Goal: Task Accomplishment & Management: Manage account settings

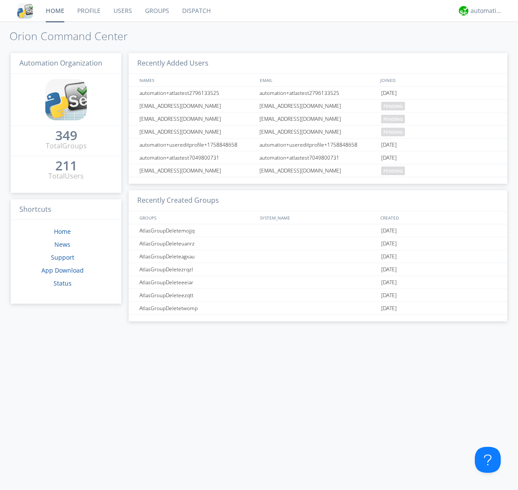
click at [156, 11] on link "Groups" at bounding box center [156, 11] width 37 height 22
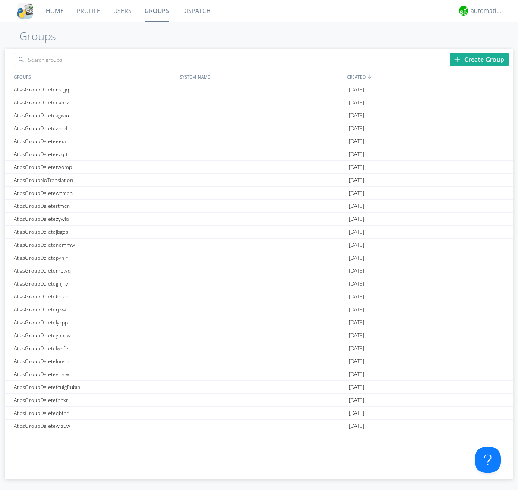
click at [479, 59] on div "Create Group" at bounding box center [479, 59] width 59 height 13
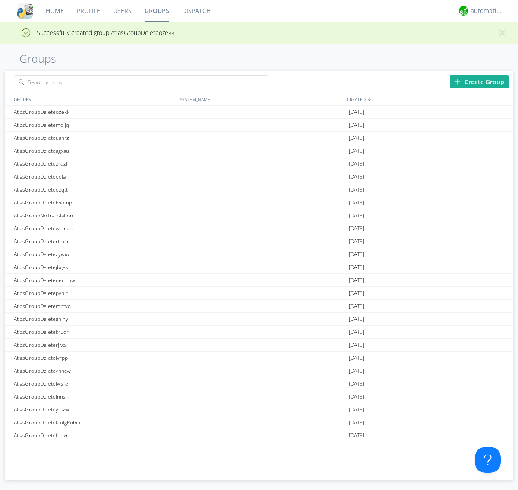
click at [156, 11] on link "Groups" at bounding box center [157, 11] width 38 height 22
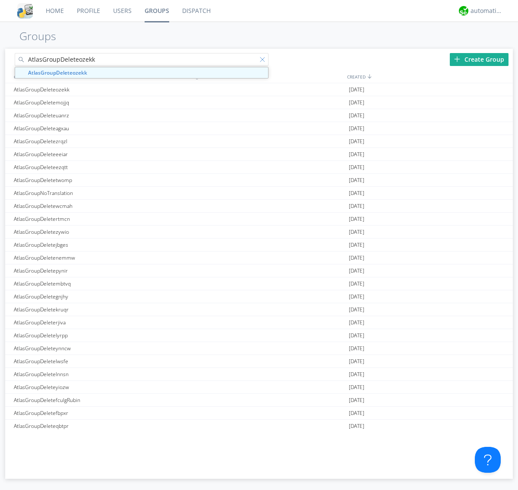
type input "AtlasGroupDeleteozekk"
click at [264, 61] on div at bounding box center [264, 61] width 9 height 9
type input "AtlasGroupDeleteozekk"
click at [94, 89] on div "AtlasGroupDeleteozekk" at bounding box center [95, 89] width 166 height 13
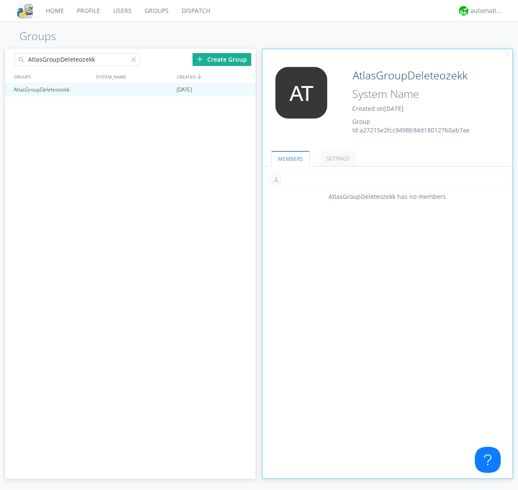
click at [387, 179] on input "text" at bounding box center [387, 179] width 238 height 13
type input "automation+atlas0005"
click at [385, 179] on input "text" at bounding box center [387, 179] width 238 height 13
type input "automation+atlas0004"
click at [385, 179] on input "text" at bounding box center [387, 179] width 238 height 13
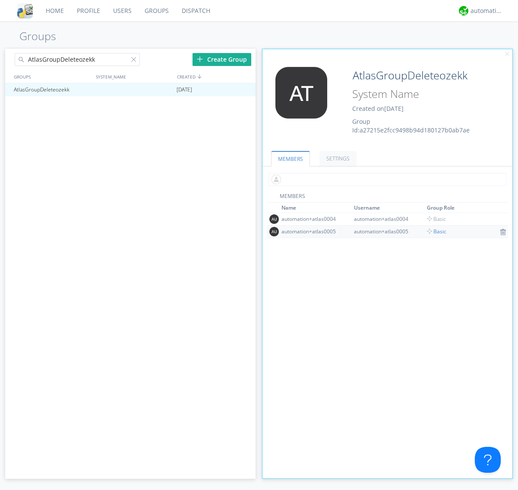
click at [434, 231] on span "Basic" at bounding box center [436, 231] width 19 height 7
click at [385, 179] on input "text" at bounding box center [387, 179] width 238 height 13
click at [434, 219] on span "Basic" at bounding box center [436, 218] width 19 height 7
click at [244, 90] on div at bounding box center [244, 89] width 9 height 7
